Goal: Find contact information: Find contact information

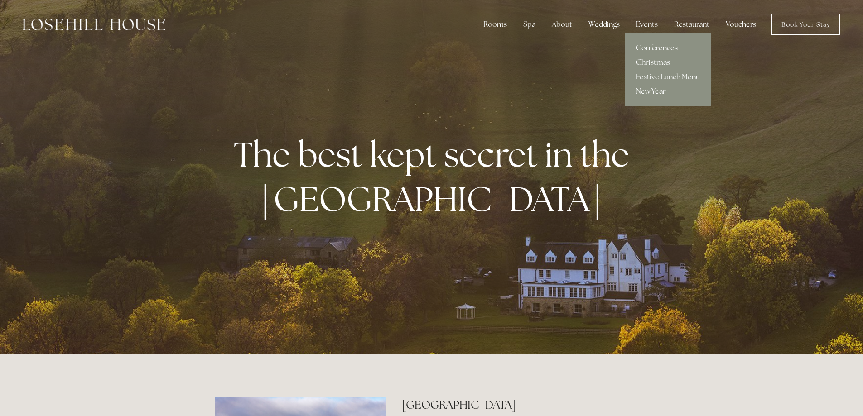
click at [660, 42] on link "Conferences" at bounding box center [668, 48] width 86 height 14
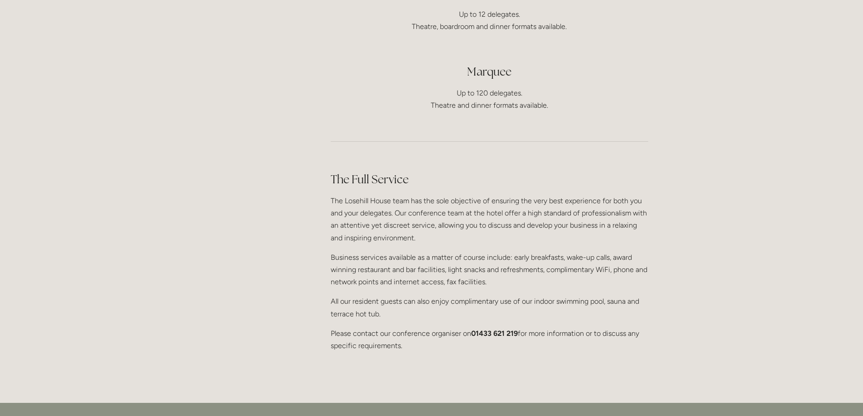
scroll to position [679, 0]
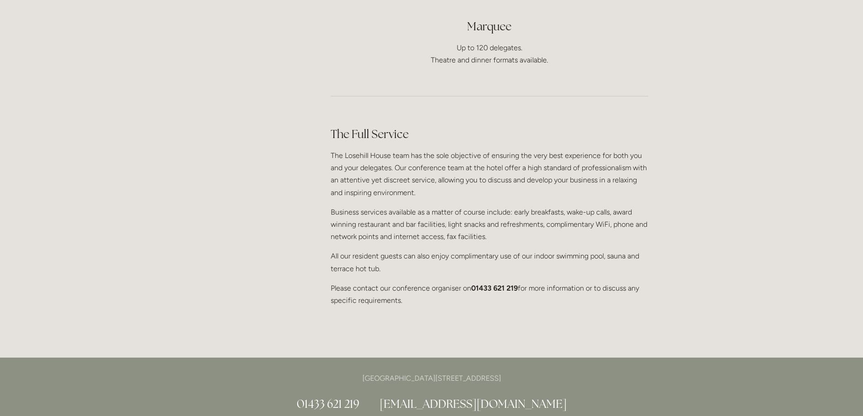
click at [79, 76] on div "Rooms Rooms Your Stay Book a stay Offers Spa" at bounding box center [431, 106] width 863 height 1570
drag, startPoint x: 348, startPoint y: 132, endPoint x: 656, endPoint y: 240, distance: 326.5
drag, startPoint x: 520, startPoint y: 263, endPoint x: 471, endPoint y: 262, distance: 48.9
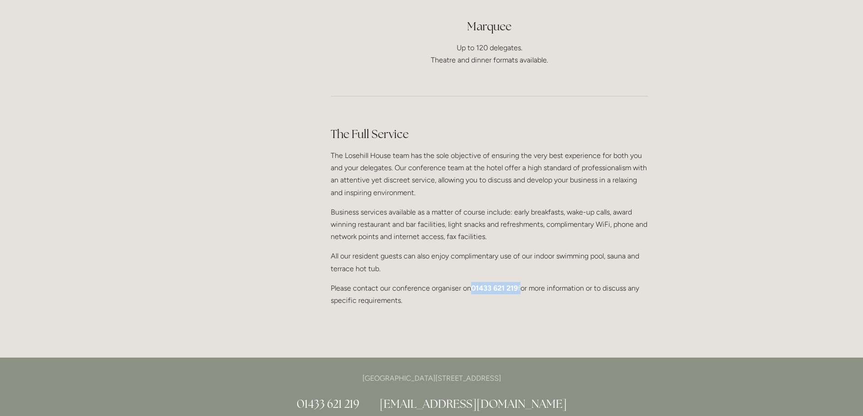
click at [471, 282] on p "Please contact our conference organiser on 01433 621 219 for more information o…" at bounding box center [490, 294] width 318 height 24
copy p "01433 621 219"
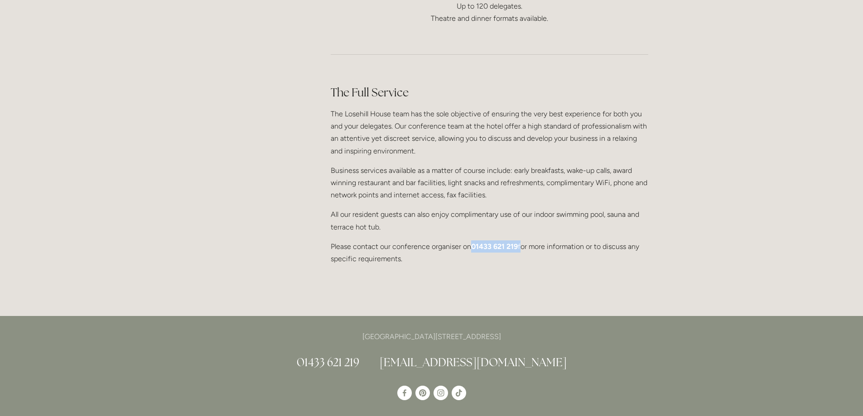
scroll to position [725, 0]
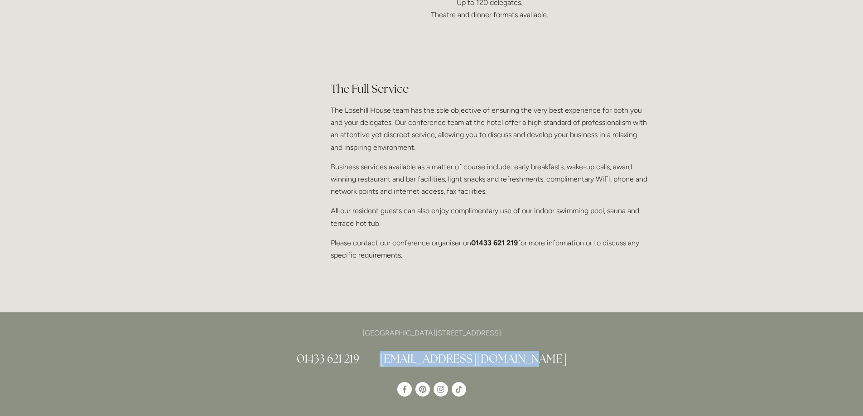
drag, startPoint x: 559, startPoint y: 329, endPoint x: 410, endPoint y: 333, distance: 149.1
click at [410, 351] on h2 "01433 621 219 [EMAIL_ADDRESS][DOMAIN_NAME]" at bounding box center [431, 359] width 433 height 16
copy link "[EMAIL_ADDRESS][DOMAIN_NAME]"
